Goal: Task Accomplishment & Management: Manage account settings

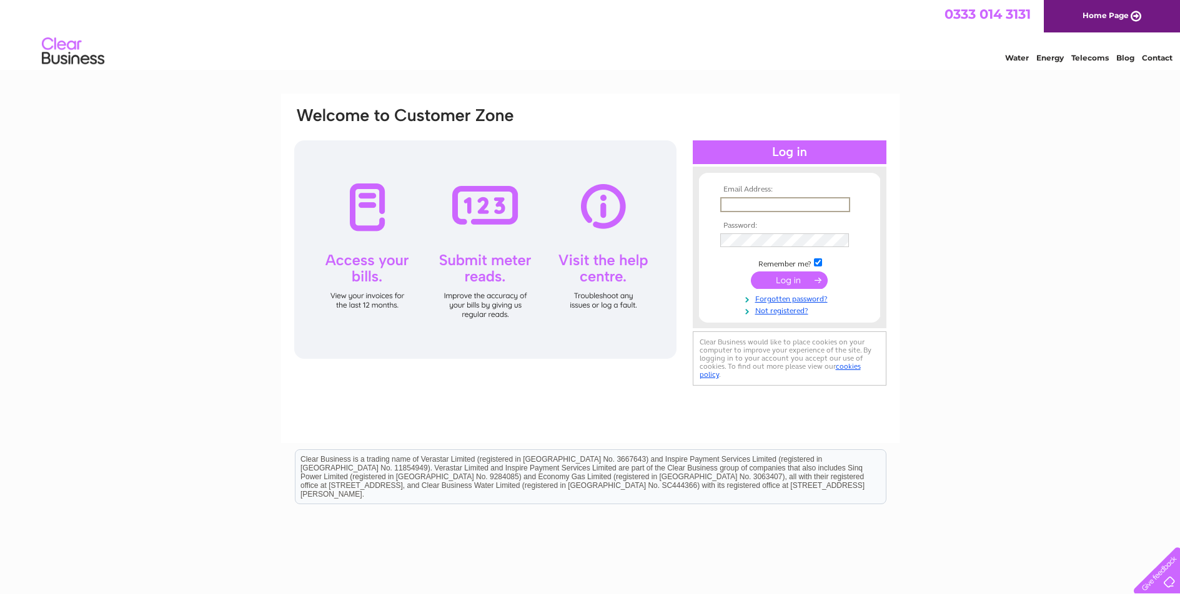
click at [799, 205] on input "text" at bounding box center [785, 204] width 130 height 15
type input "[EMAIL_ADDRESS][DOMAIN_NAME]"
click at [823, 265] on td "Remember me?" at bounding box center [789, 261] width 145 height 12
click at [817, 260] on input "checkbox" at bounding box center [818, 261] width 8 height 8
checkbox input "false"
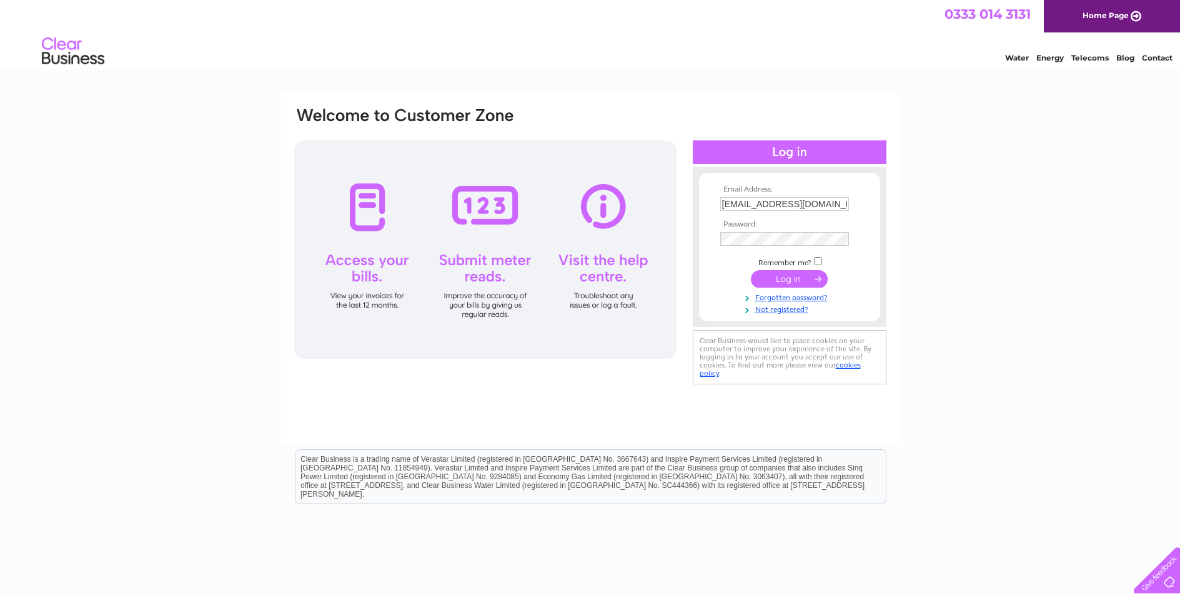
click at [809, 282] on input "submit" at bounding box center [789, 278] width 77 height 17
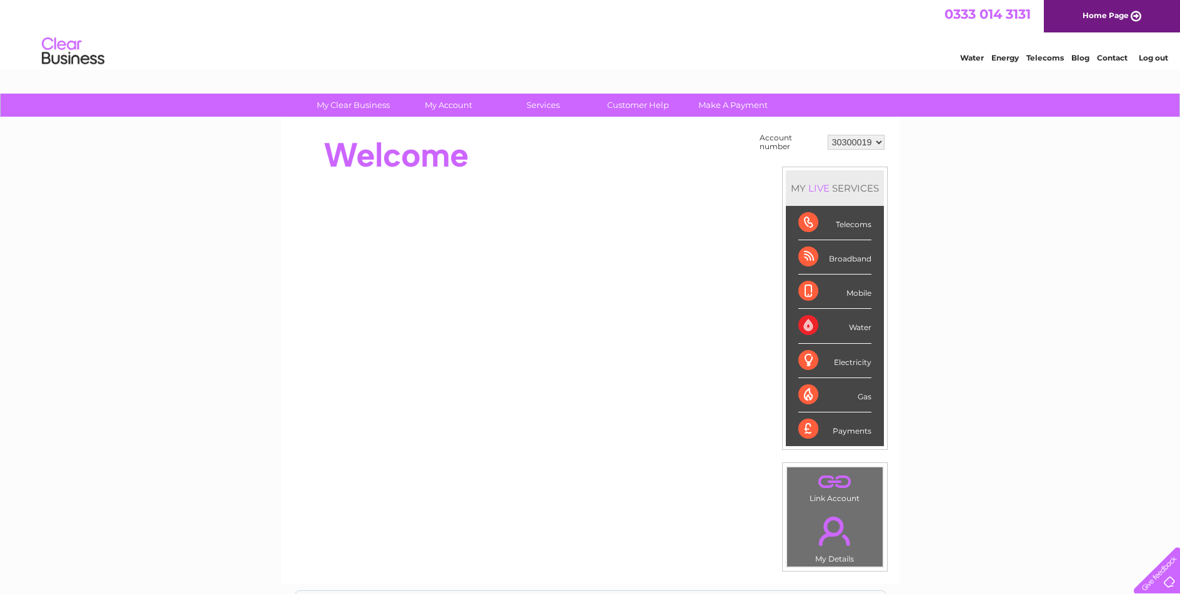
click at [847, 141] on select "30300019 30313506" at bounding box center [855, 142] width 57 height 15
select select "30313506"
click at [827, 135] on select "30300019 30313506" at bounding box center [855, 142] width 57 height 15
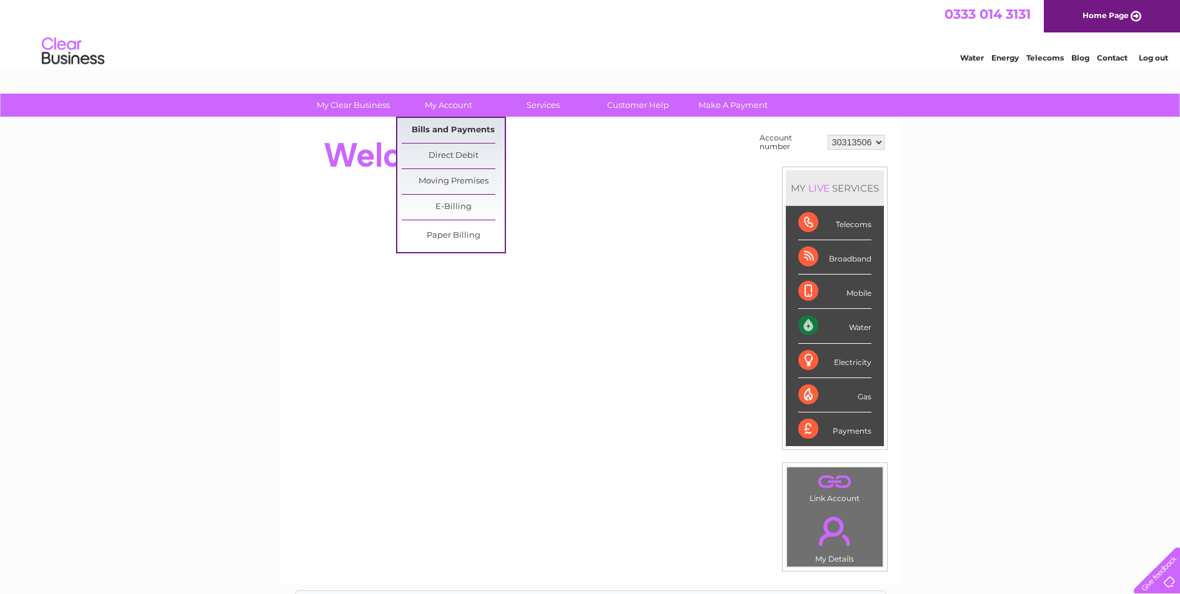
click at [456, 132] on link "Bills and Payments" at bounding box center [453, 130] width 103 height 25
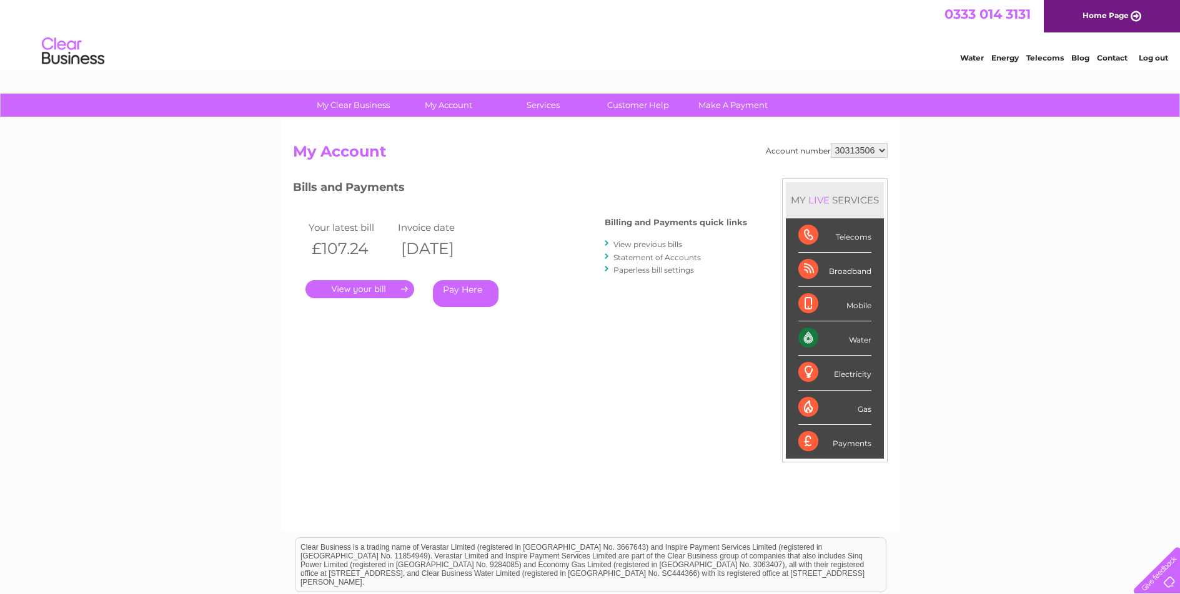
click at [1156, 57] on link "Log out" at bounding box center [1152, 57] width 29 height 9
